Goal: Navigation & Orientation: Find specific page/section

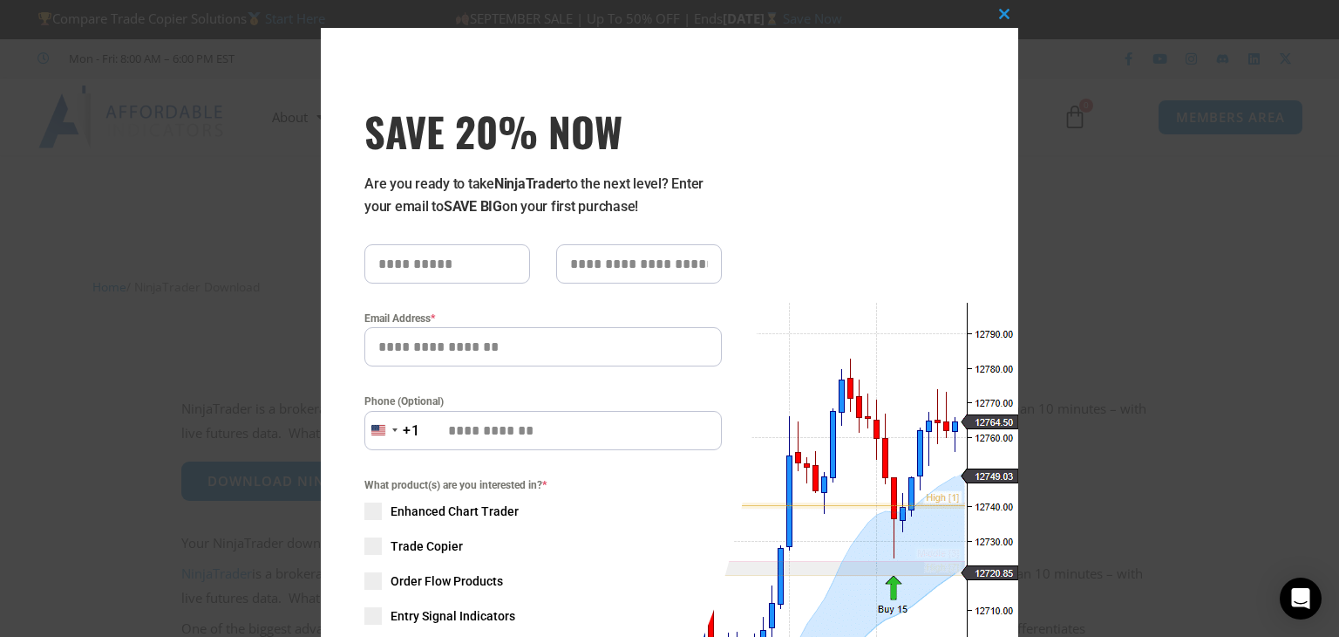
click at [1071, 226] on div "Close this module SAVE 20% NOW Are you ready to take NinjaTrader to the next le…" at bounding box center [669, 318] width 1339 height 637
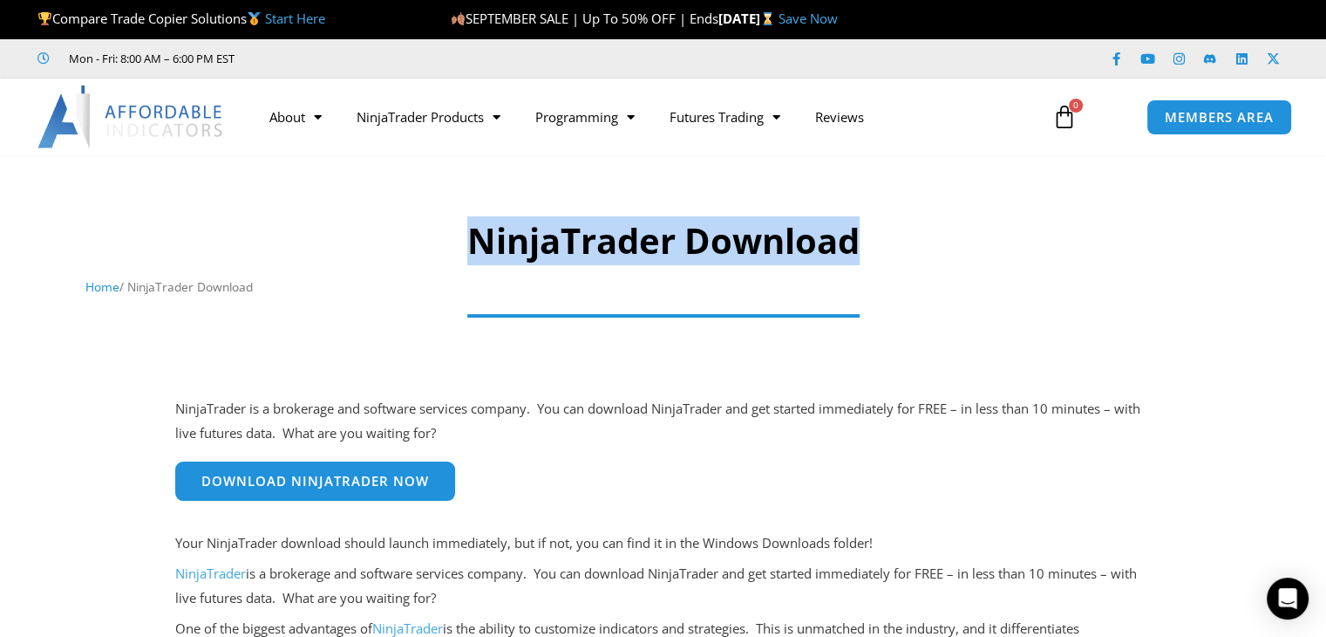
drag, startPoint x: 872, startPoint y: 235, endPoint x: 451, endPoint y: 231, distance: 421.2
click at [451, 231] on h1 "NinjaTrader Download" at bounding box center [662, 240] width 1155 height 49
drag, startPoint x: 451, startPoint y: 231, endPoint x: 865, endPoint y: 242, distance: 414.3
click at [865, 242] on h1 "NinjaTrader Download" at bounding box center [662, 240] width 1155 height 49
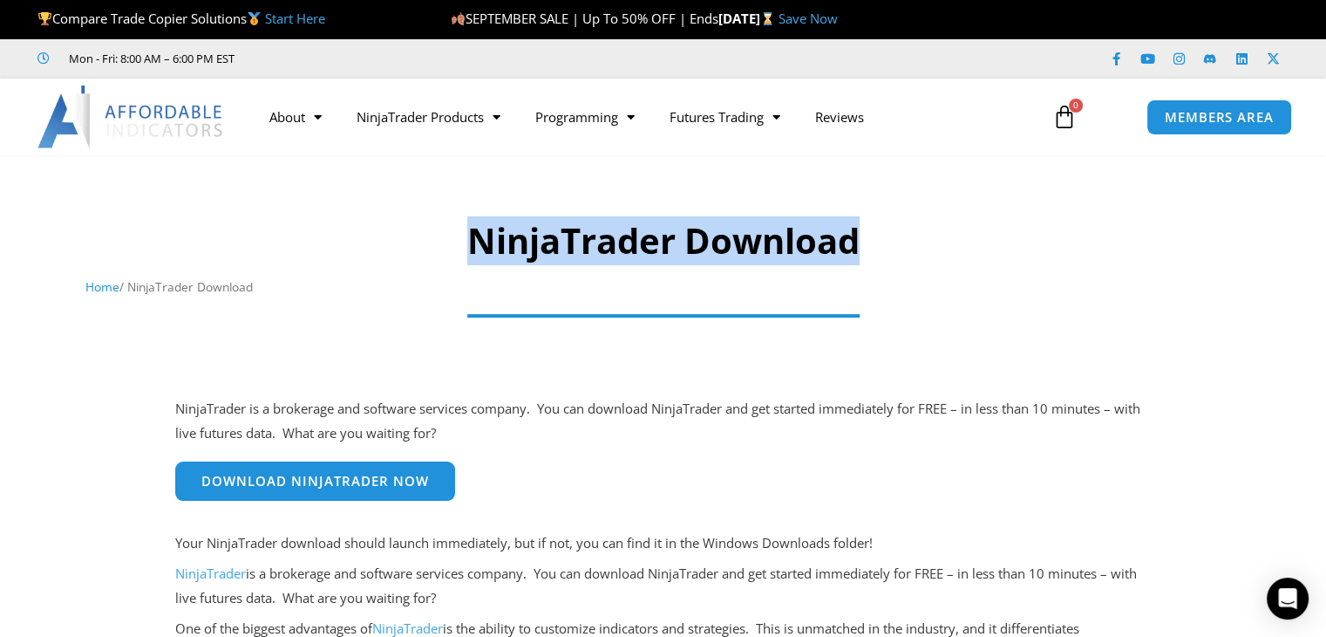
click at [865, 242] on h1 "NinjaTrader Download" at bounding box center [662, 240] width 1155 height 49
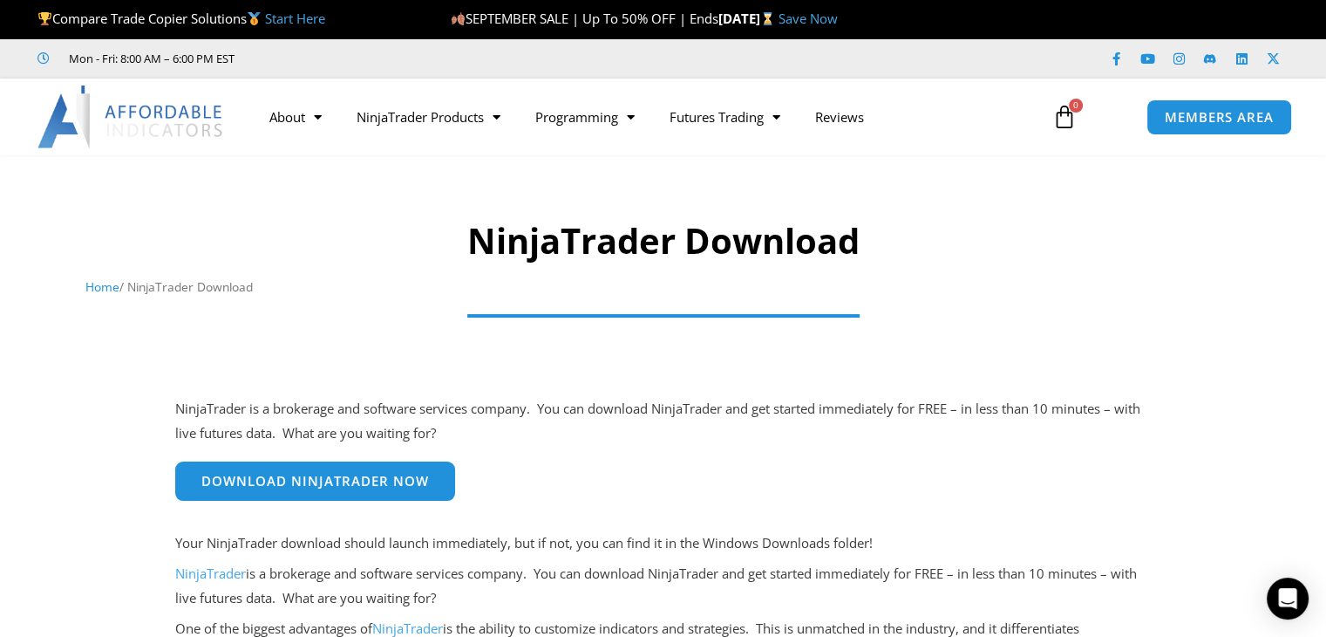
click at [865, 242] on h1 "NinjaTrader Download" at bounding box center [662, 240] width 1155 height 49
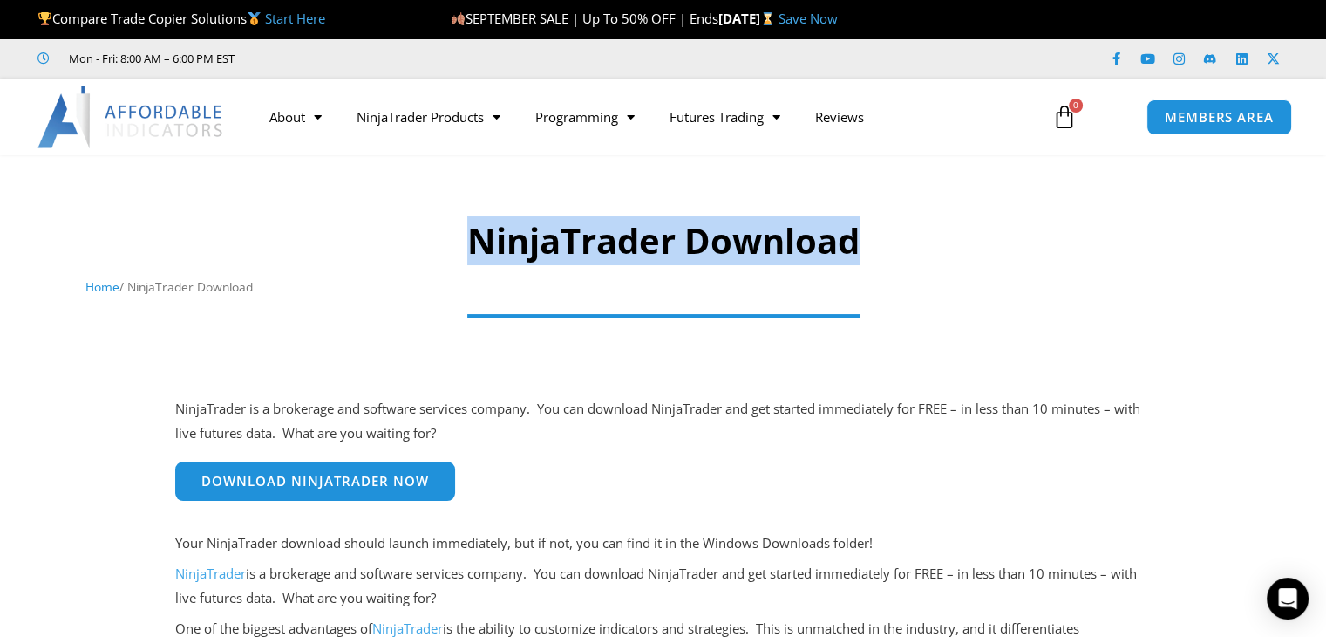
click at [865, 242] on h1 "NinjaTrader Download" at bounding box center [662, 240] width 1155 height 49
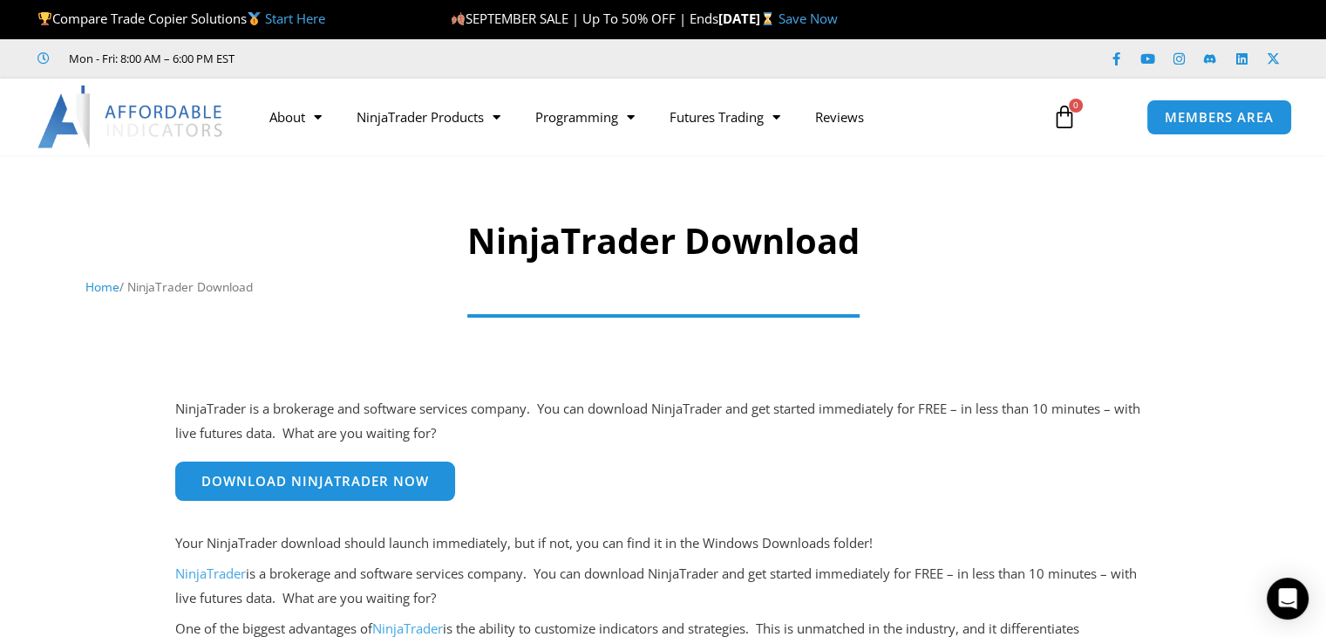
click at [865, 242] on h1 "NinjaTrader Download" at bounding box center [662, 240] width 1155 height 49
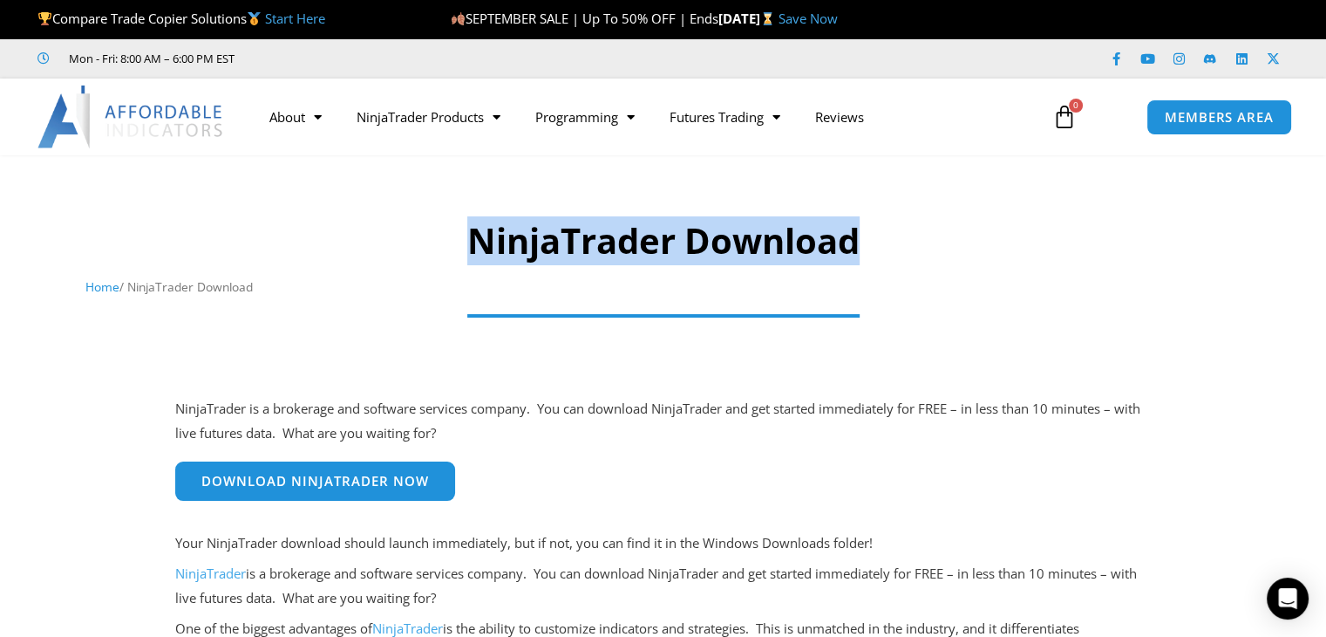
click at [865, 242] on h1 "NinjaTrader Download" at bounding box center [662, 240] width 1155 height 49
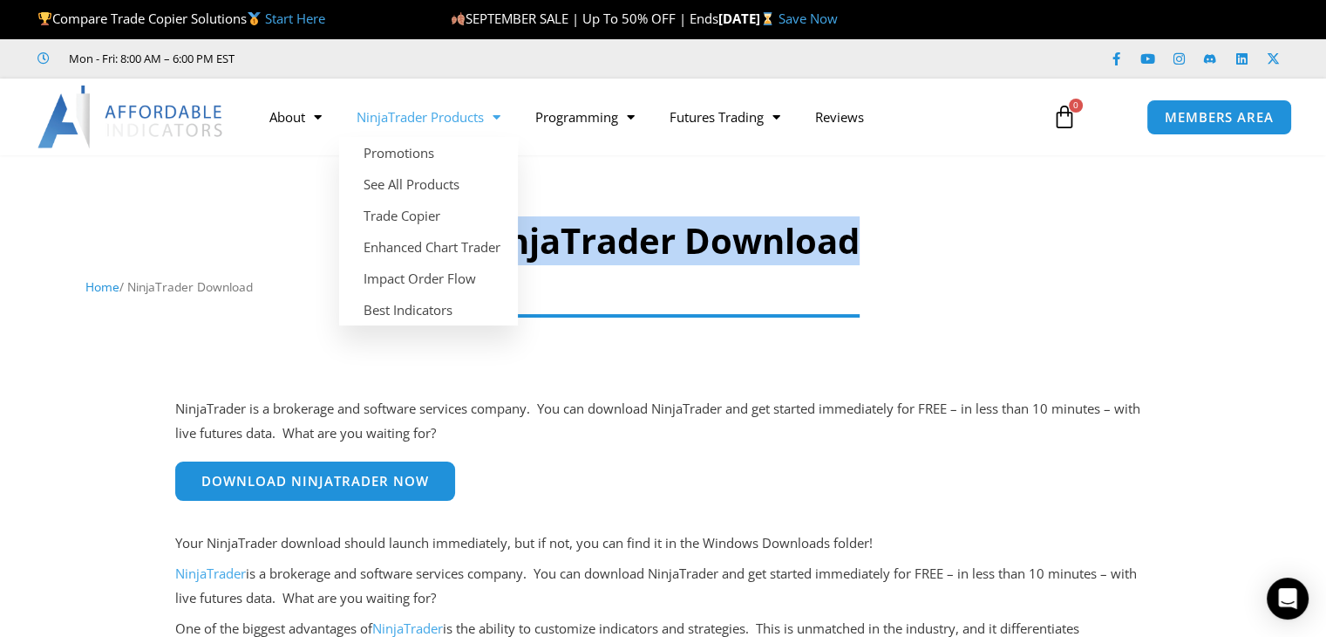
drag, startPoint x: 865, startPoint y: 242, endPoint x: 296, endPoint y: 228, distance: 569.6
click at [296, 228] on h1 "NinjaTrader Download" at bounding box center [662, 240] width 1155 height 49
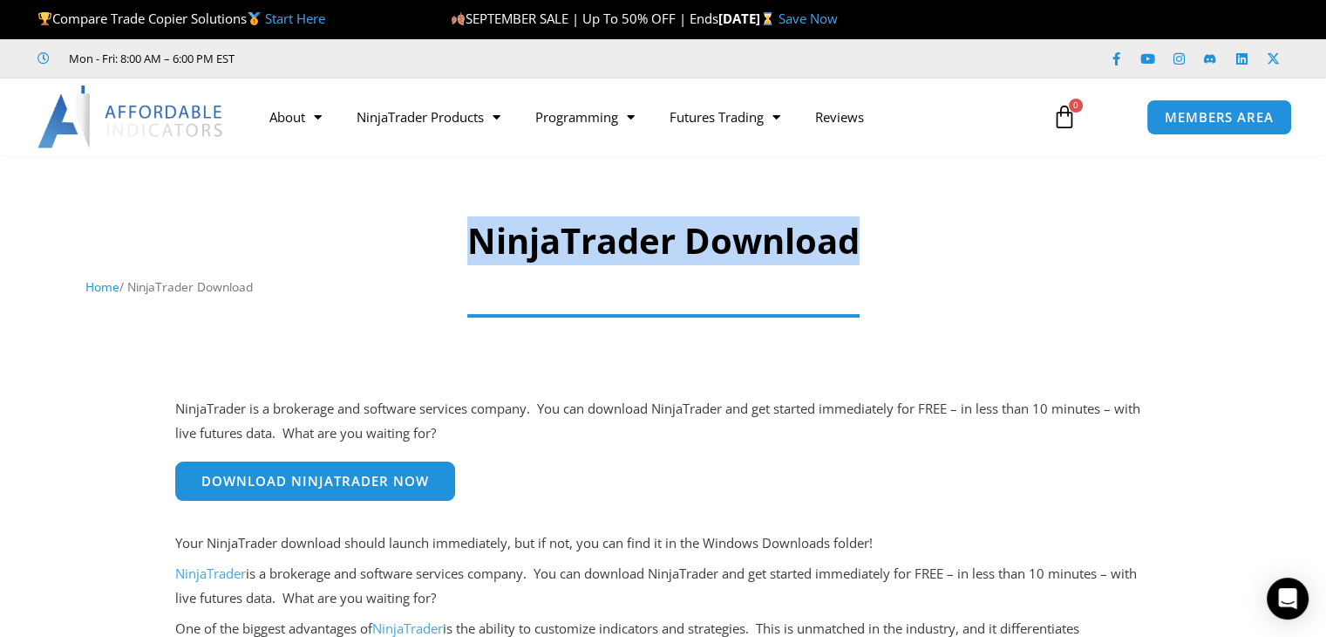
click at [296, 228] on h1 "NinjaTrader Download" at bounding box center [662, 240] width 1155 height 49
